Goal: Transaction & Acquisition: Purchase product/service

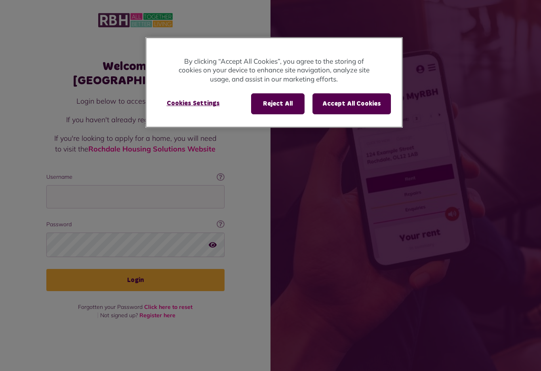
click at [362, 108] on button "Accept All Cookies" at bounding box center [351, 103] width 78 height 21
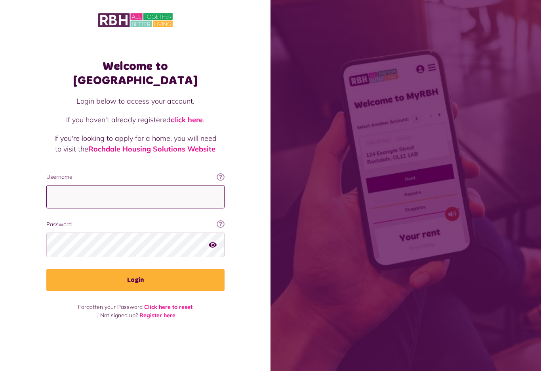
click at [162, 194] on input "Username" at bounding box center [135, 196] width 178 height 23
type input "**********"
click at [151, 278] on button "Login" at bounding box center [135, 280] width 178 height 22
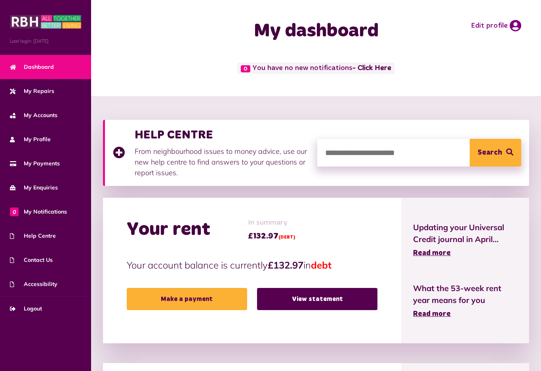
click at [204, 303] on link "Make a payment" at bounding box center [187, 299] width 120 height 22
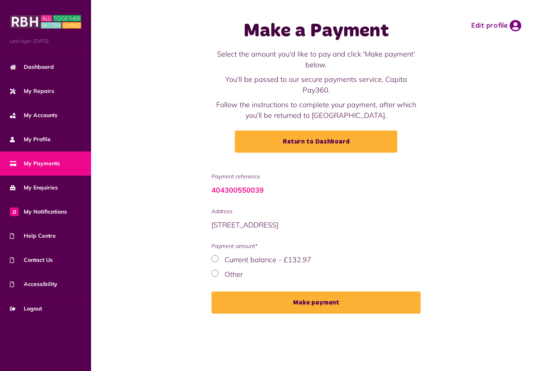
click at [310, 297] on button "Make payment" at bounding box center [315, 303] width 209 height 22
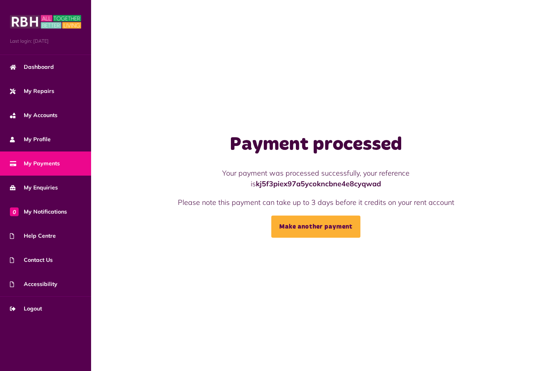
click at [26, 67] on span "Dashboard" at bounding box center [32, 67] width 44 height 8
